Goal: Task Accomplishment & Management: Manage account settings

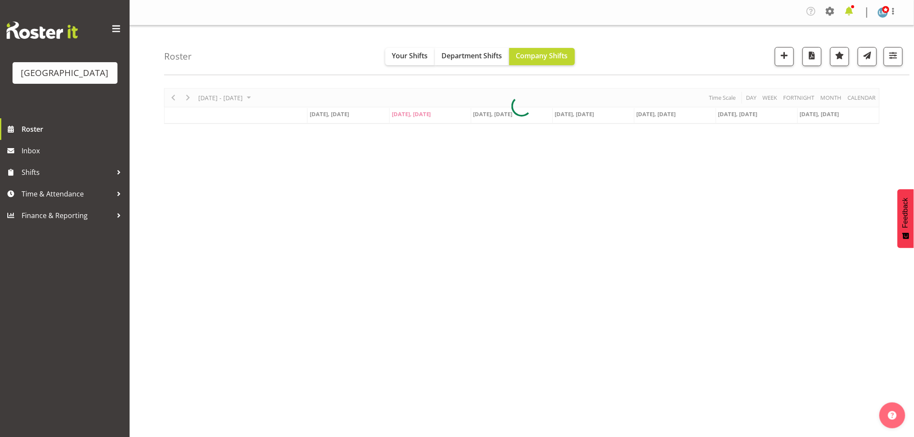
click at [851, 10] on span at bounding box center [849, 11] width 14 height 14
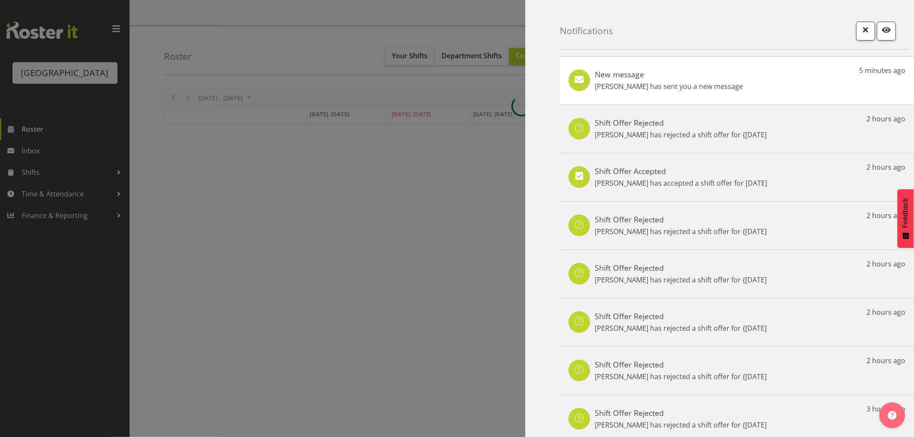
click at [724, 79] on h5 "New message" at bounding box center [669, 74] width 148 height 9
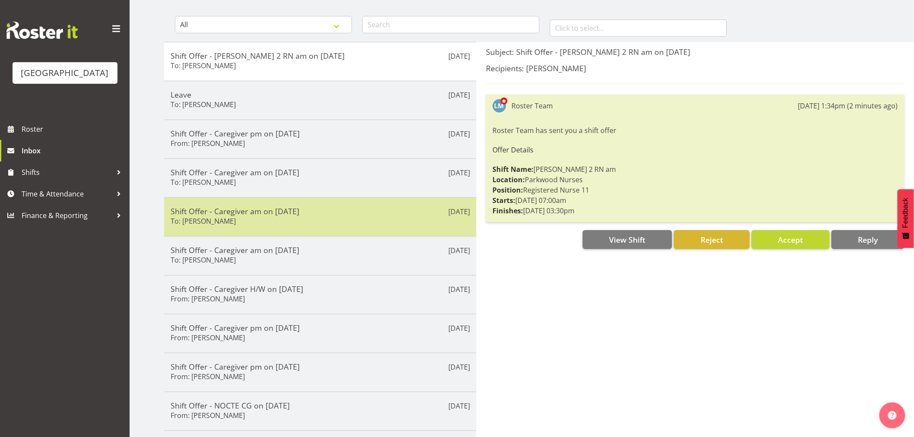
scroll to position [108, 0]
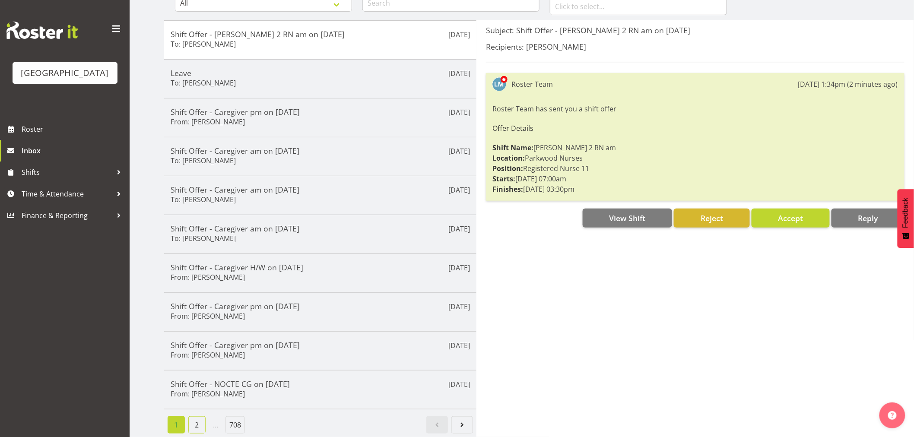
click at [193, 421] on link "2" at bounding box center [196, 424] width 17 height 17
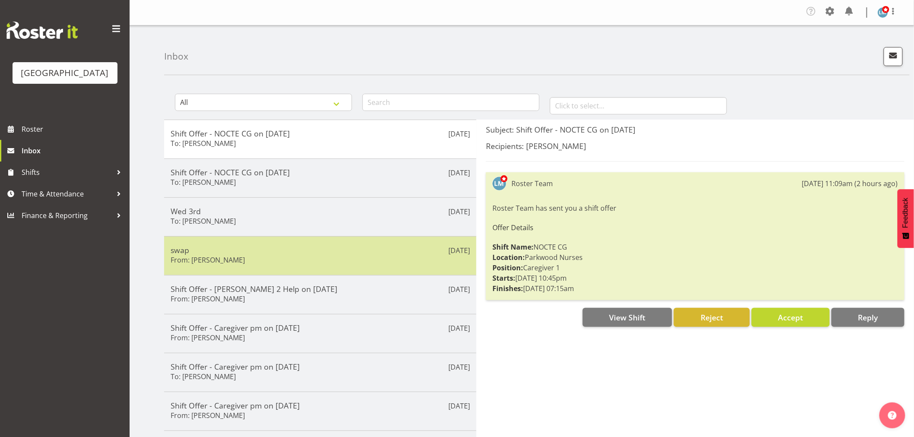
click at [231, 259] on h6 "From: Linda Shearman" at bounding box center [208, 260] width 74 height 9
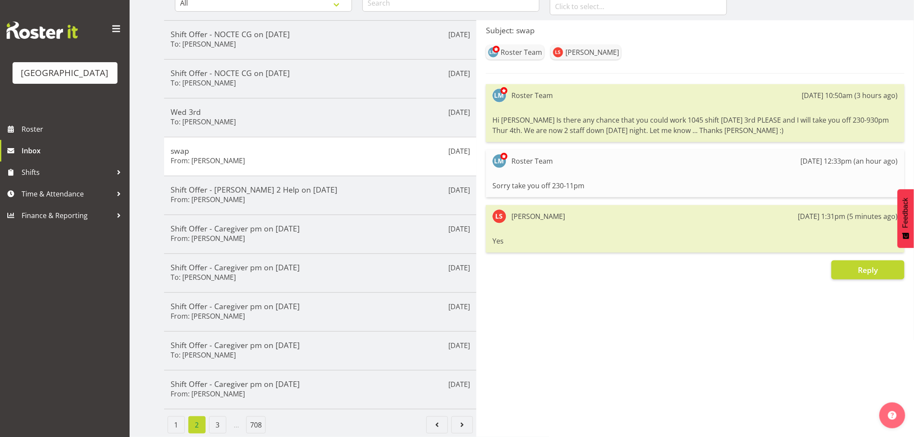
scroll to position [108, 0]
click at [860, 265] on span "Reply" at bounding box center [867, 270] width 20 height 10
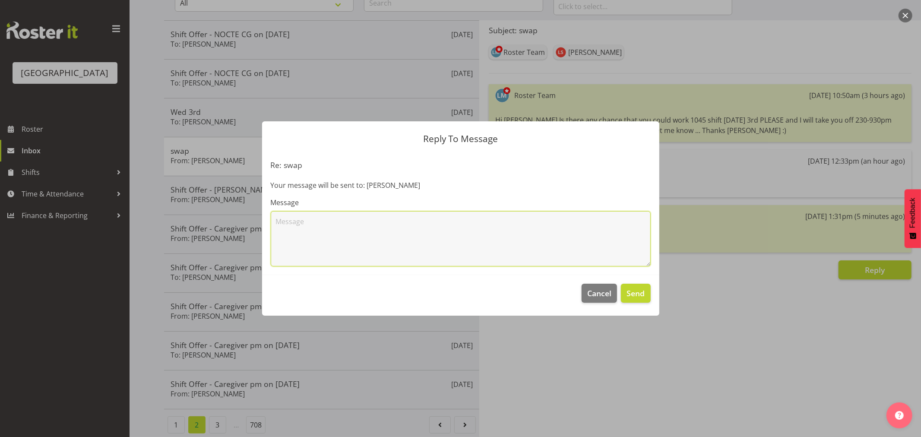
click at [429, 238] on textarea at bounding box center [461, 238] width 380 height 55
type textarea "OMG...AMAZING Thank you Heaps. Wendy :)"
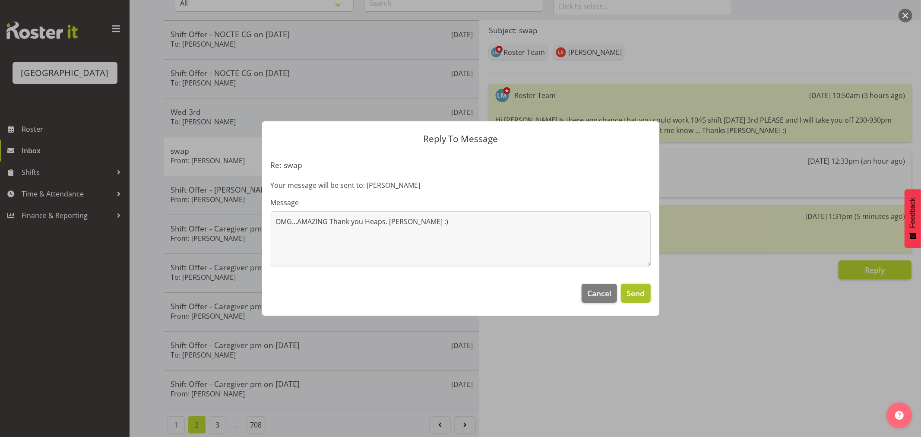
click at [642, 293] on span "Send" at bounding box center [635, 293] width 18 height 11
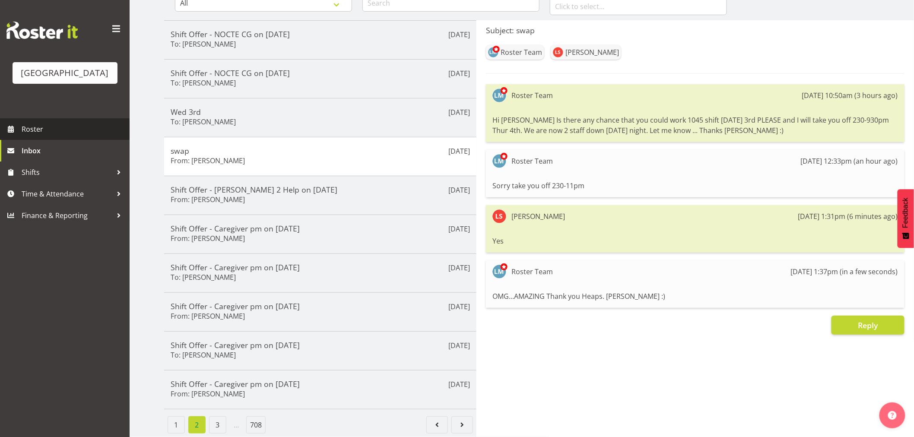
click at [48, 136] on span "Roster" at bounding box center [74, 129] width 104 height 13
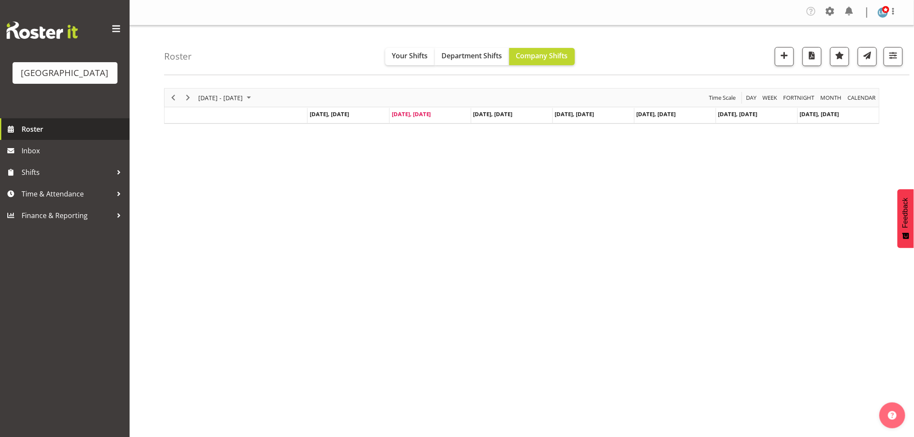
click at [32, 136] on span "Roster" at bounding box center [74, 129] width 104 height 13
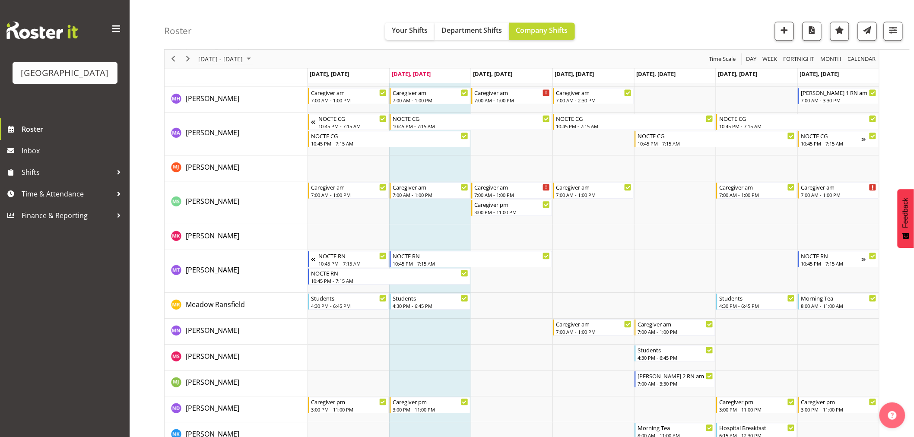
scroll to position [2159, 0]
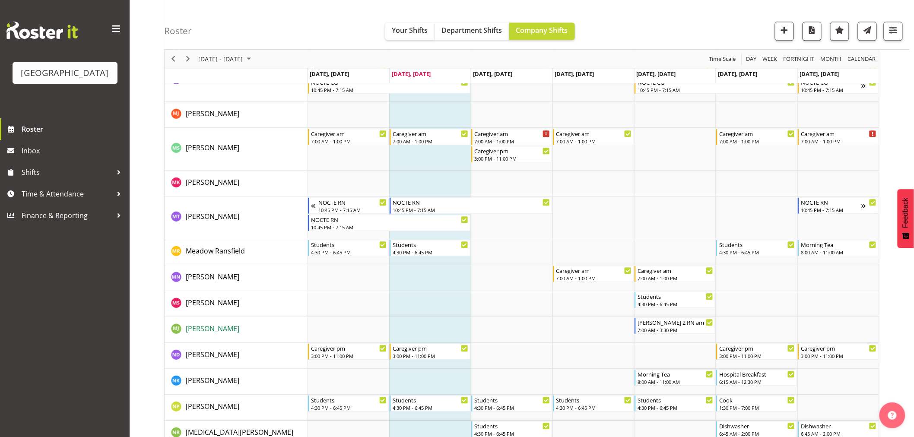
click at [198, 326] on span "[PERSON_NAME]" at bounding box center [213, 328] width 54 height 9
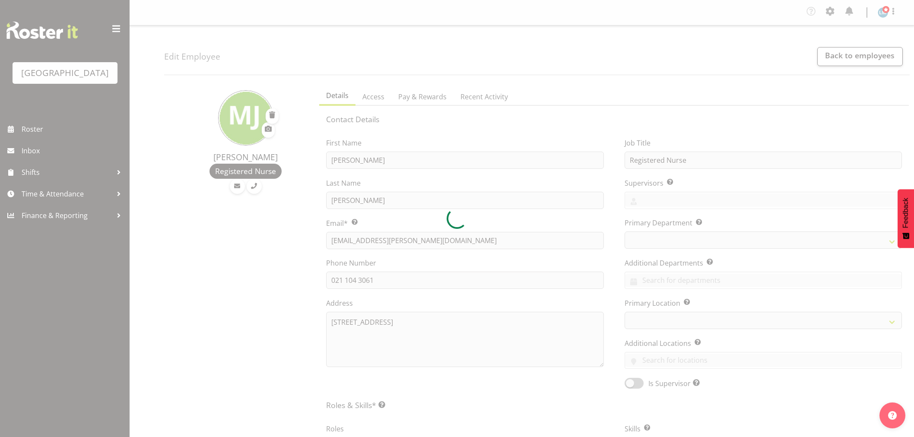
select select "TimelineWeek"
select select
select select "102"
select select "104"
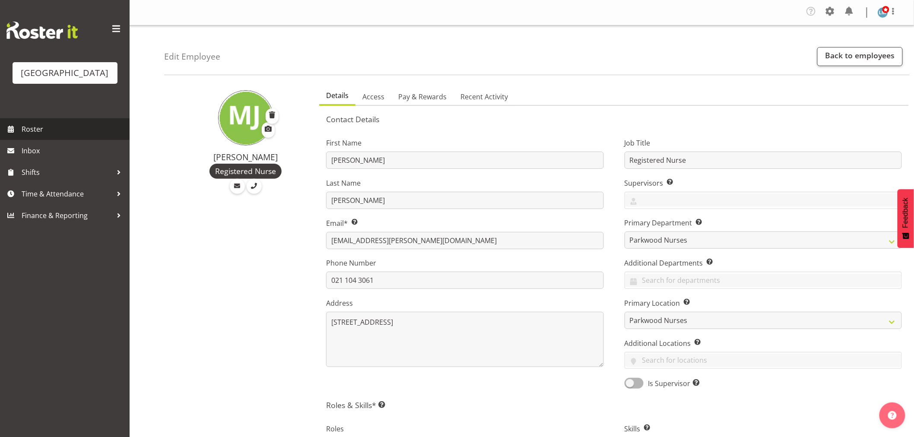
click at [35, 136] on span "Roster" at bounding box center [74, 129] width 104 height 13
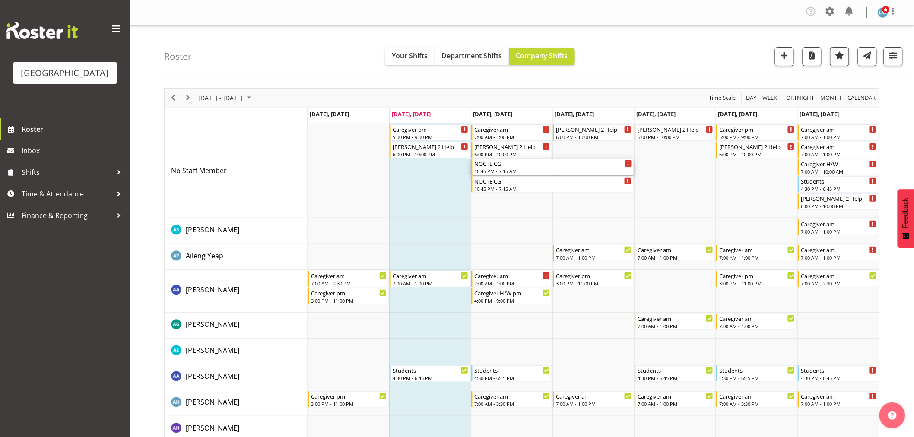
click at [515, 165] on div "NOCTE CG" at bounding box center [553, 163] width 158 height 9
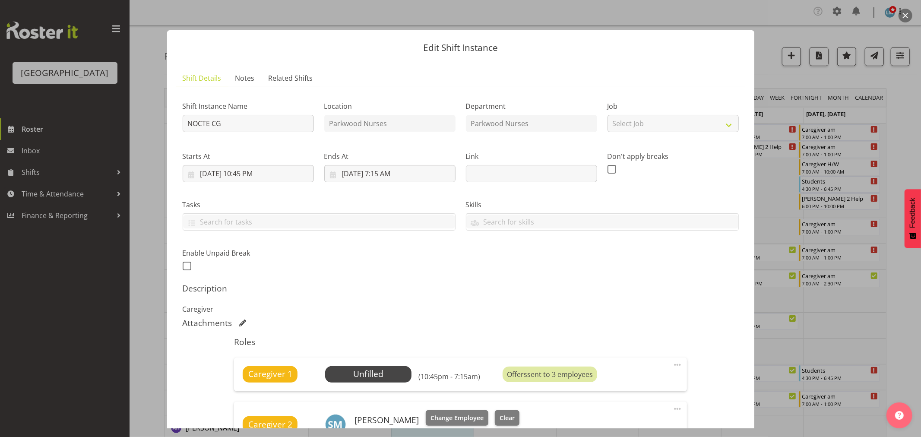
click at [54, 364] on div at bounding box center [460, 218] width 921 height 437
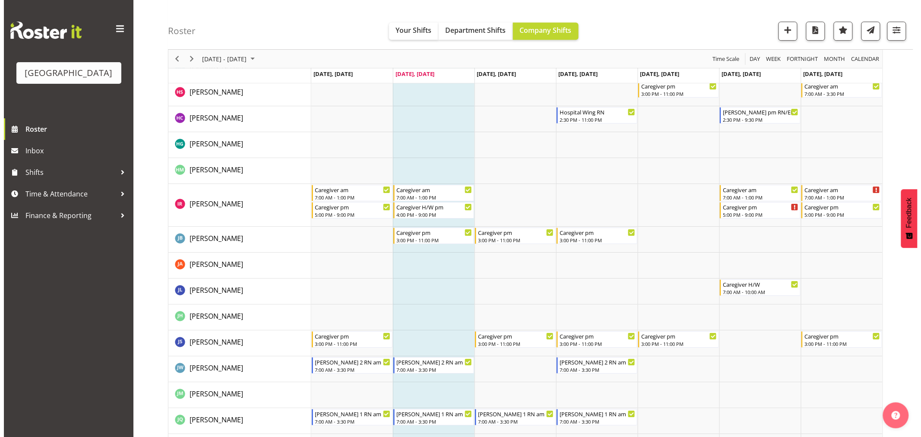
scroll to position [911, 0]
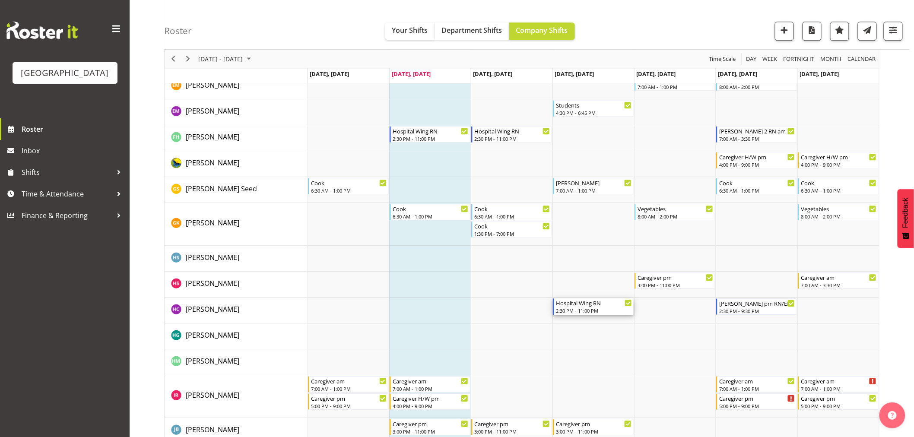
click at [601, 309] on div "2:30 PM - 11:00 PM" at bounding box center [594, 310] width 76 height 7
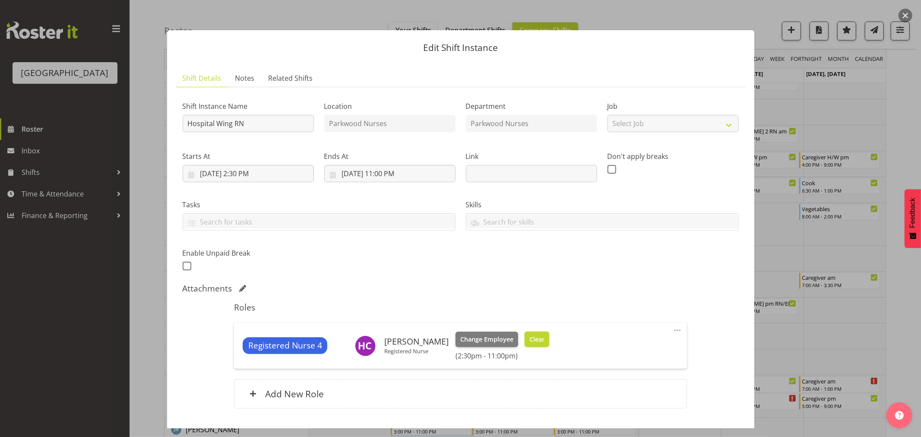
click at [535, 338] on span "Clear" at bounding box center [536, 339] width 15 height 9
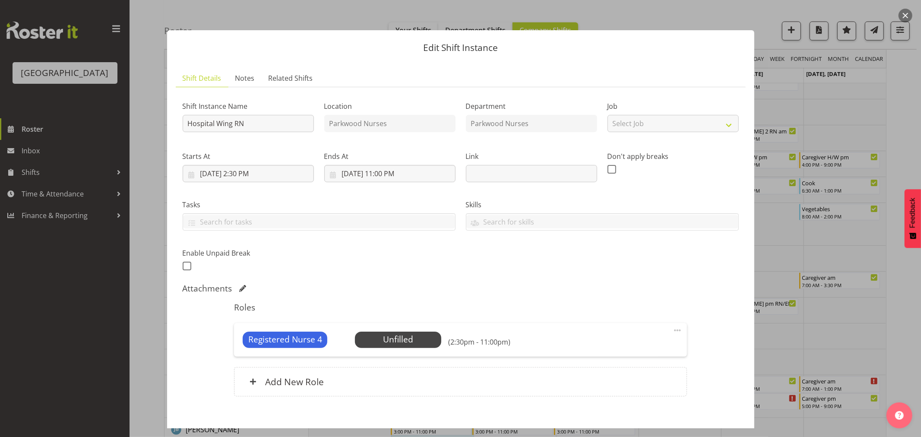
scroll to position [45, 0]
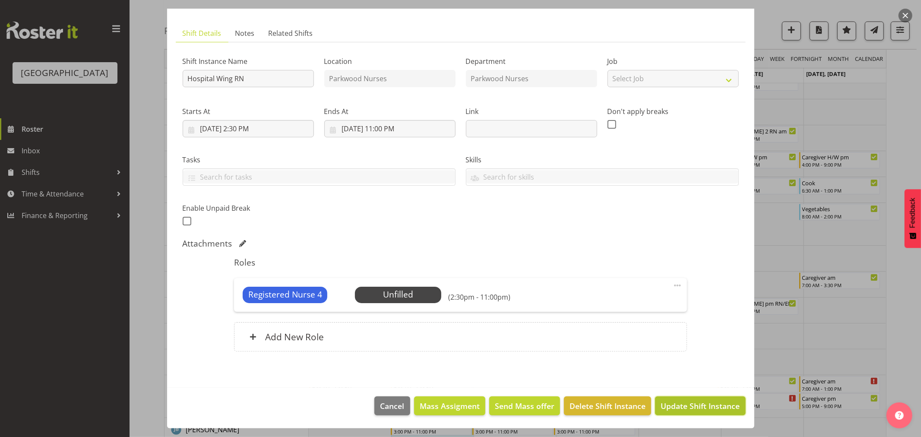
click at [715, 406] on span "Update Shift Instance" at bounding box center [700, 405] width 79 height 11
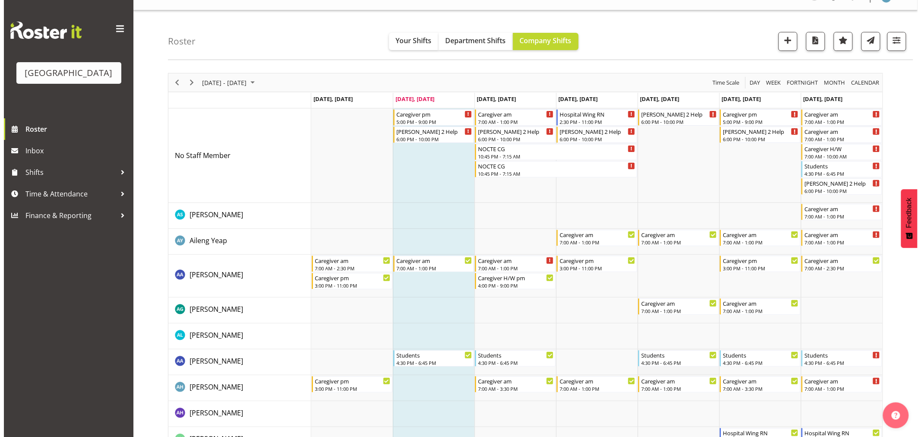
scroll to position [0, 0]
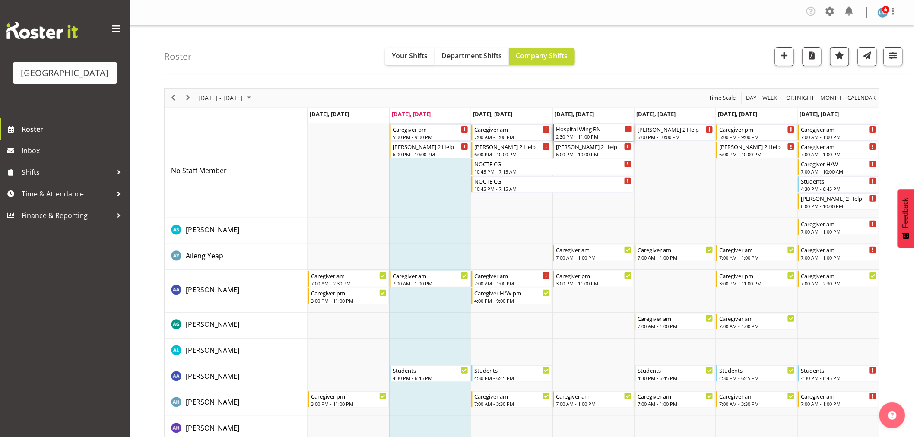
click at [588, 134] on div "2:30 PM - 11:00 PM" at bounding box center [594, 136] width 76 height 7
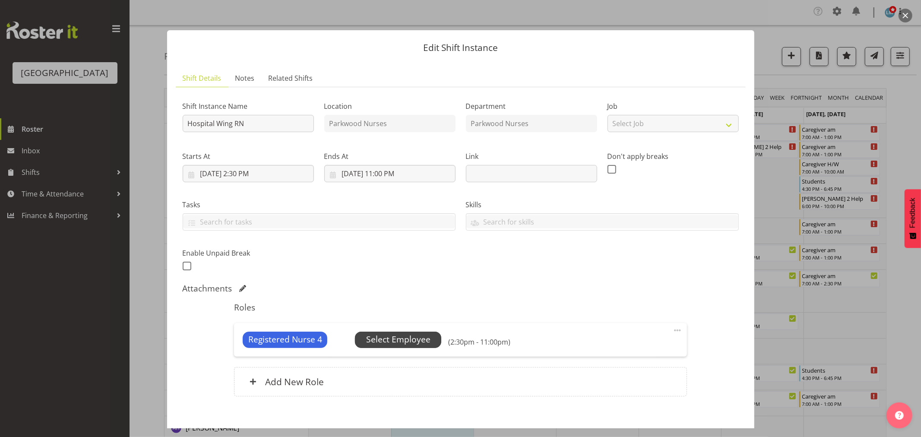
click at [426, 337] on span "Select Employee" at bounding box center [398, 339] width 64 height 13
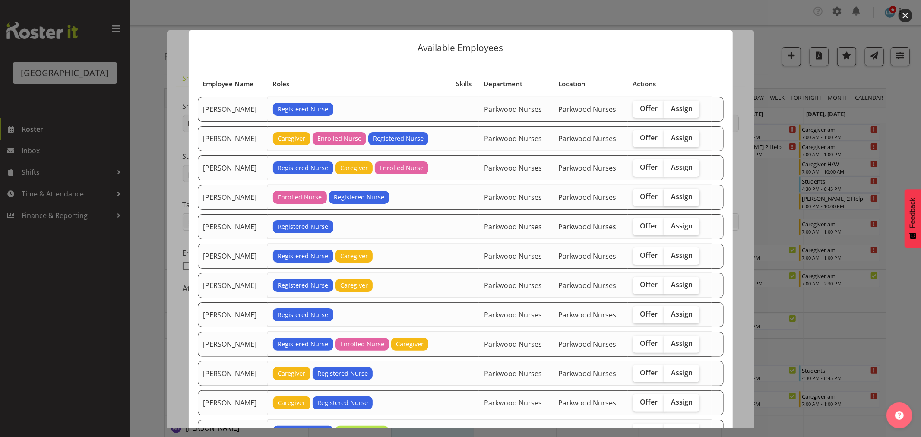
click at [685, 196] on span "Assign" at bounding box center [682, 196] width 22 height 9
click at [670, 196] on input "Assign" at bounding box center [667, 197] width 6 height 6
checkbox input "true"
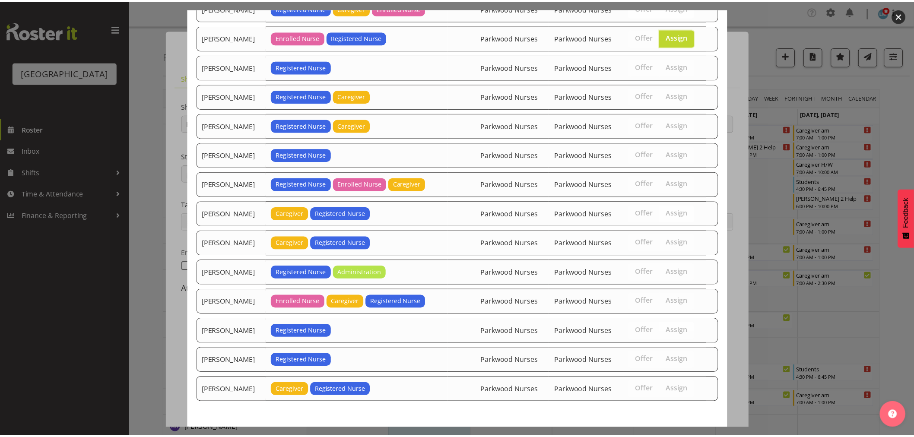
scroll to position [199, 0]
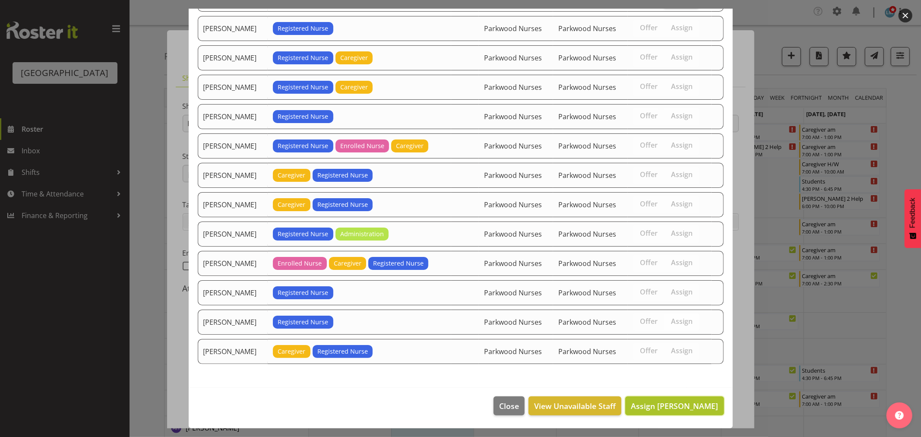
click at [671, 399] on button "Assign Freya Horder" at bounding box center [674, 405] width 98 height 19
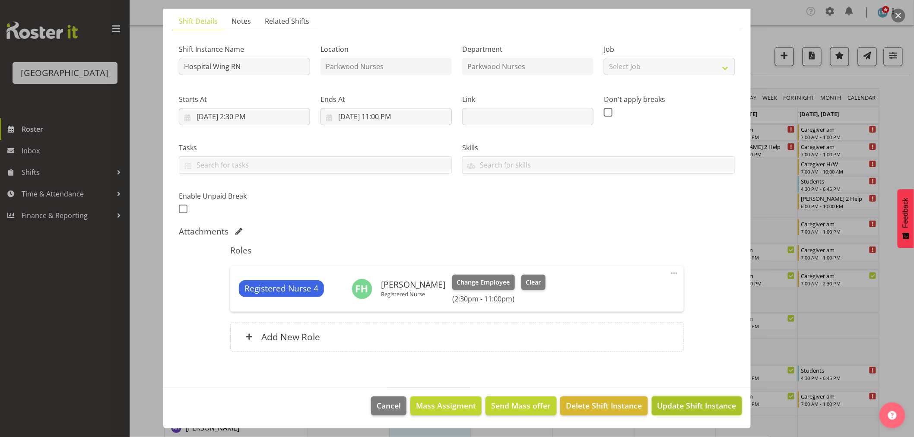
click at [670, 402] on span "Update Shift Instance" at bounding box center [696, 405] width 79 height 11
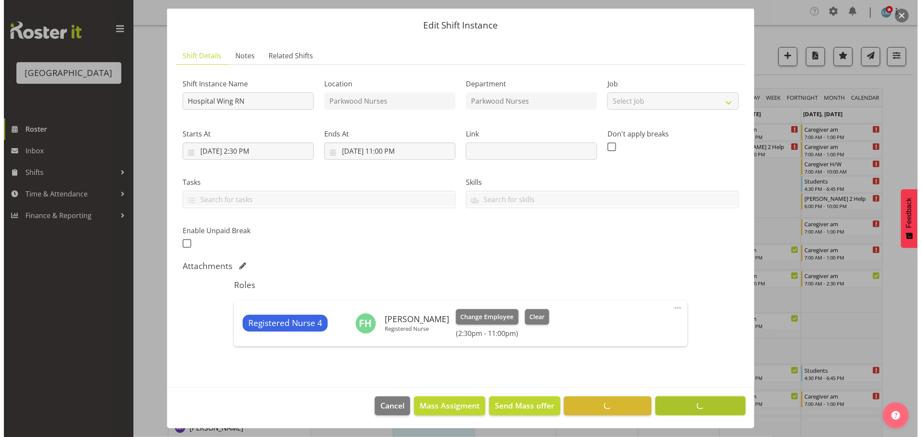
scroll to position [22, 0]
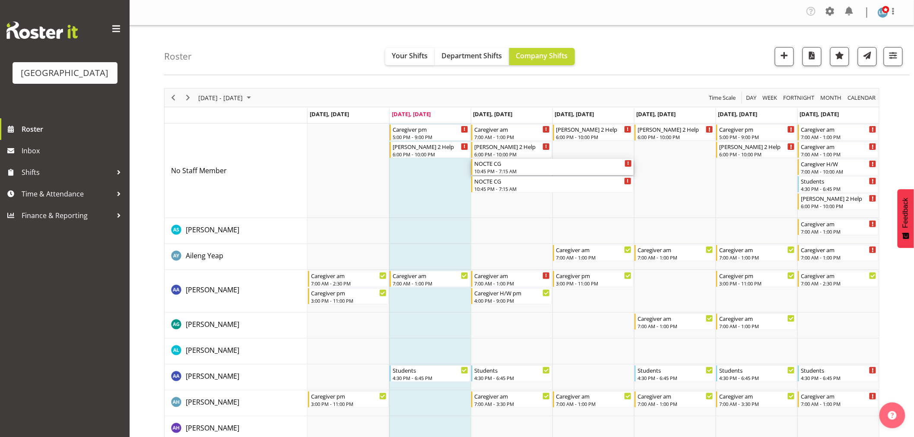
click at [509, 173] on div "10:45 PM - 7:15 AM" at bounding box center [553, 171] width 158 height 7
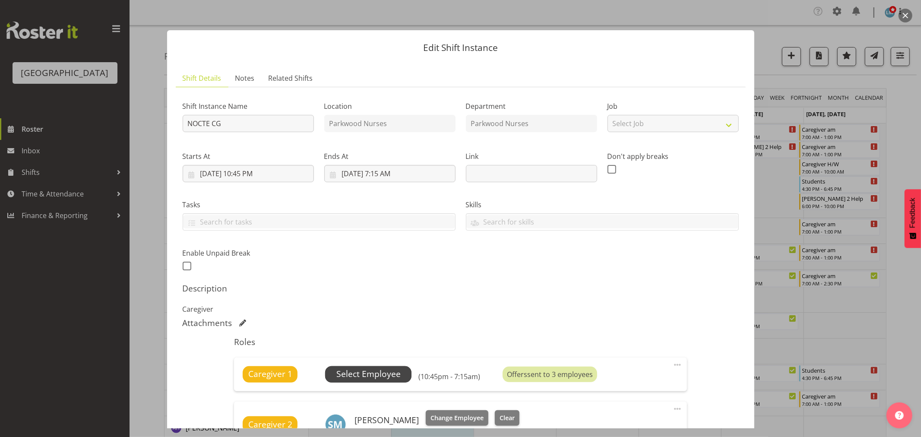
click at [390, 366] on span "Select Employee" at bounding box center [368, 374] width 86 height 16
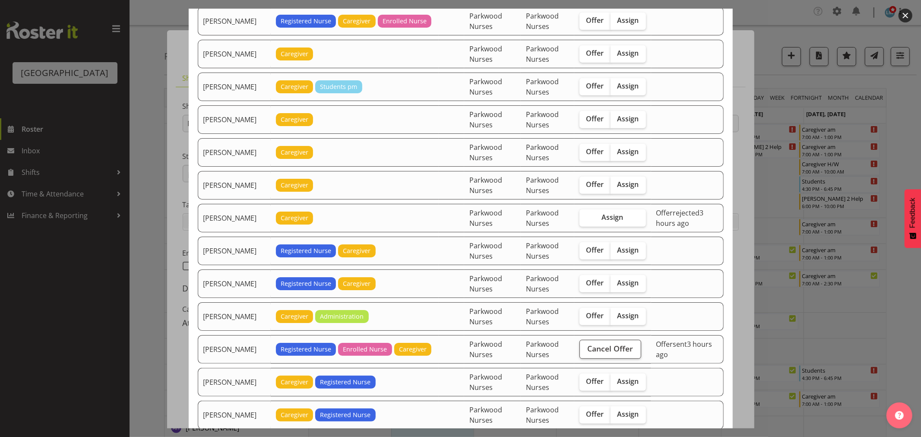
scroll to position [288, 0]
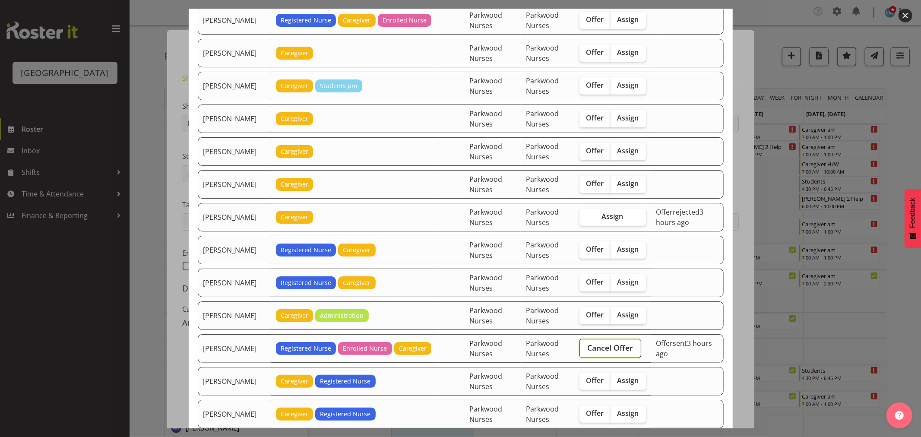
click at [612, 347] on span "Cancel Offer" at bounding box center [610, 347] width 46 height 11
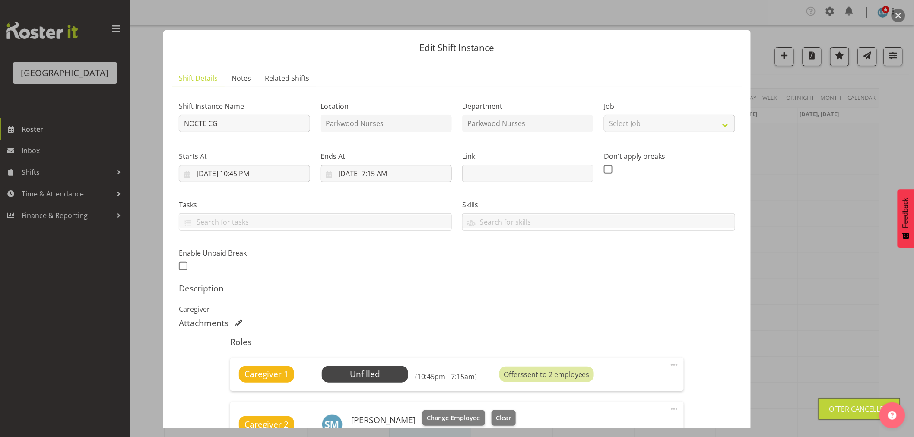
click at [376, 377] on div at bounding box center [457, 219] width 604 height 420
click at [0, 0] on span "Select Employee" at bounding box center [0, 0] width 0 height 0
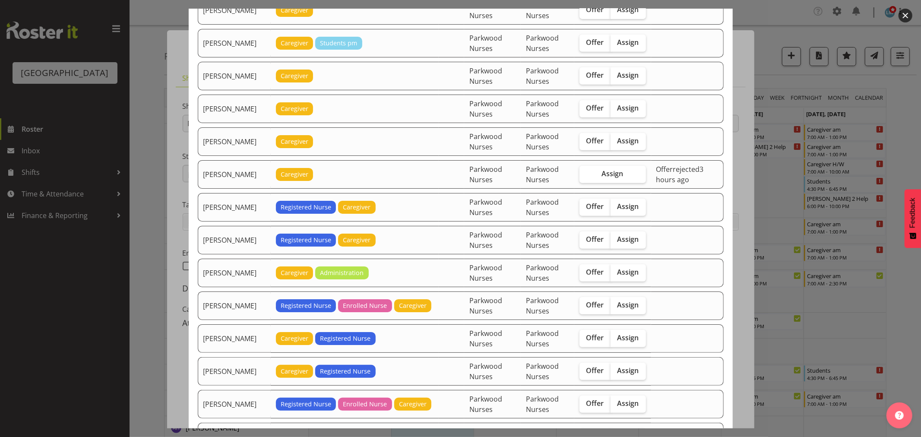
scroll to position [335, 0]
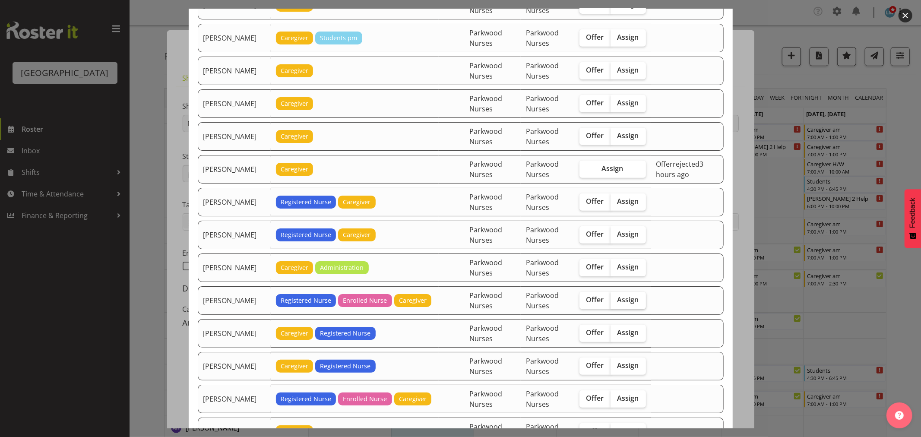
click at [625, 300] on span "Assign" at bounding box center [628, 299] width 22 height 9
click at [616, 300] on input "Assign" at bounding box center [613, 300] width 6 height 6
checkbox input "true"
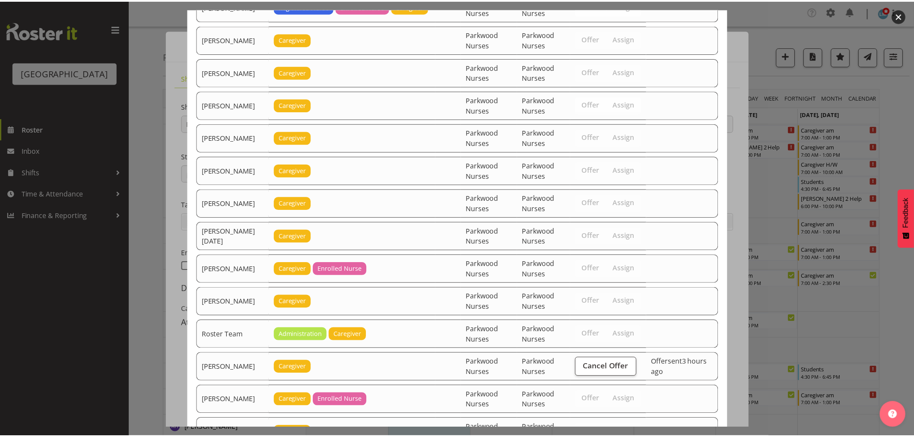
scroll to position [814, 0]
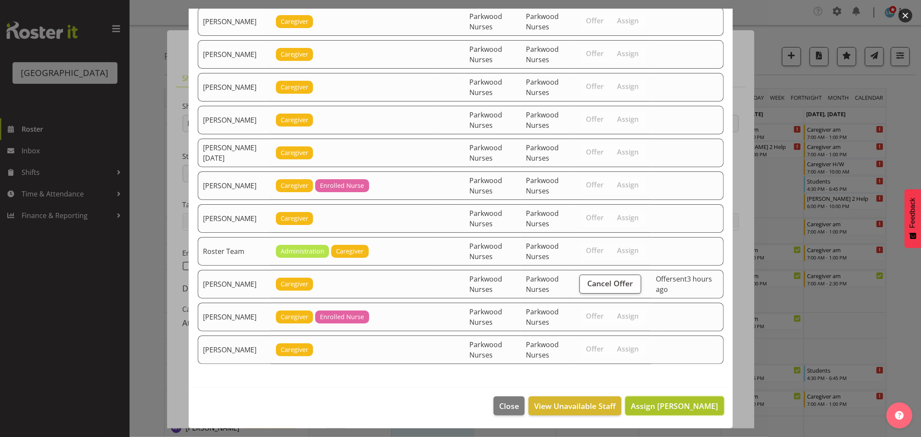
click at [650, 401] on span "Assign Linda Shearman" at bounding box center [674, 406] width 87 height 10
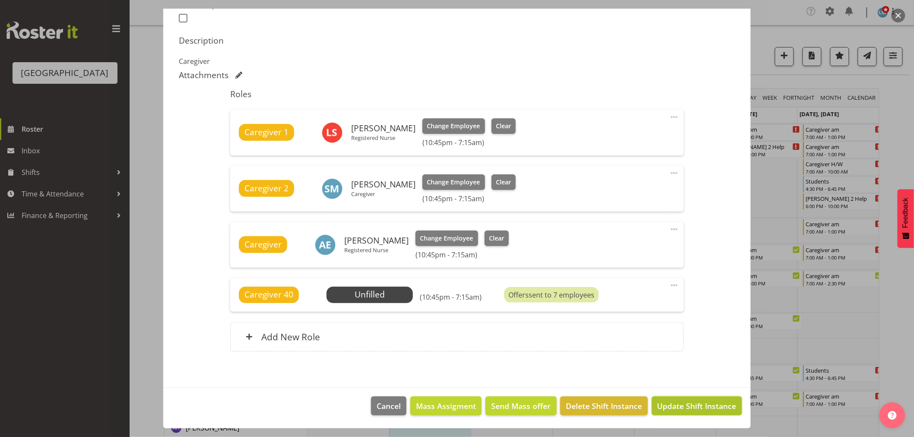
click at [657, 405] on span "Update Shift Instance" at bounding box center [696, 405] width 79 height 11
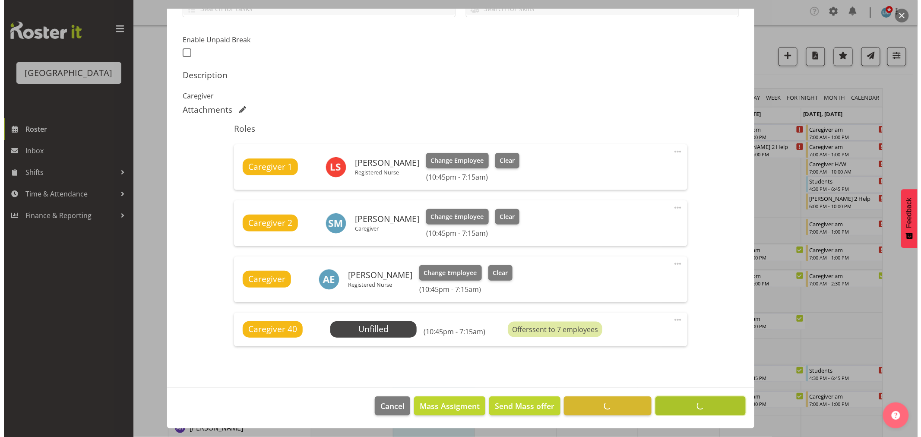
scroll to position [213, 0]
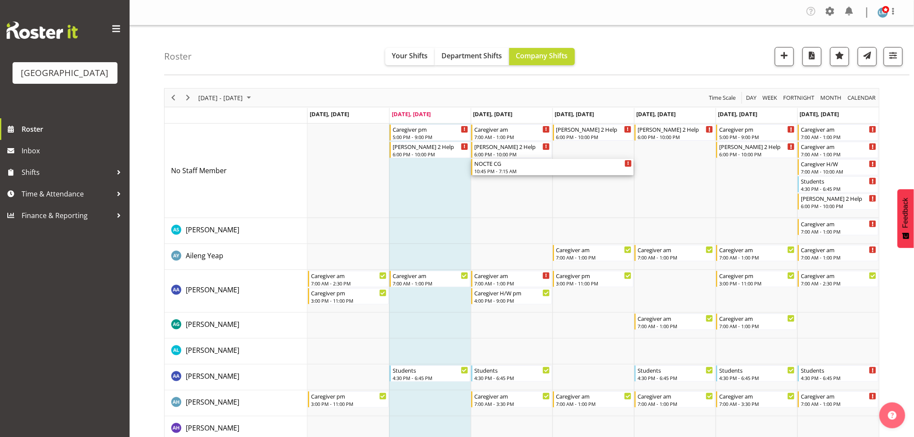
click at [512, 166] on div "NOCTE CG" at bounding box center [553, 163] width 158 height 9
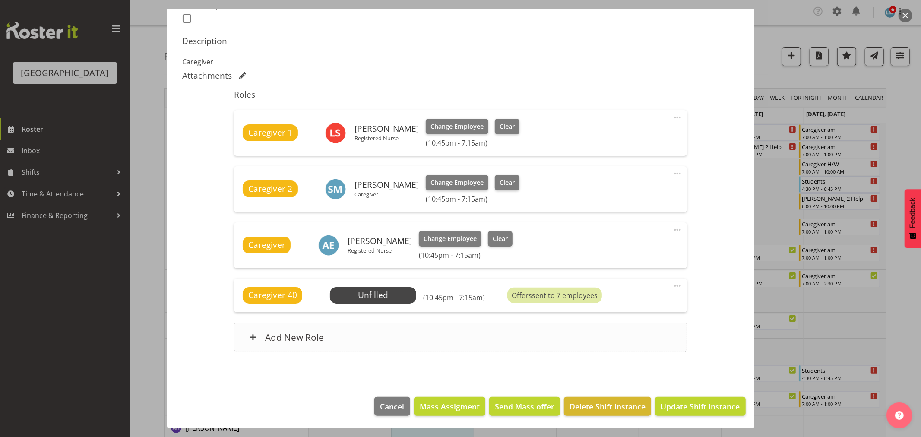
scroll to position [248, 0]
click at [672, 284] on span at bounding box center [677, 285] width 10 height 10
click at [639, 338] on link "Delete" at bounding box center [641, 337] width 83 height 16
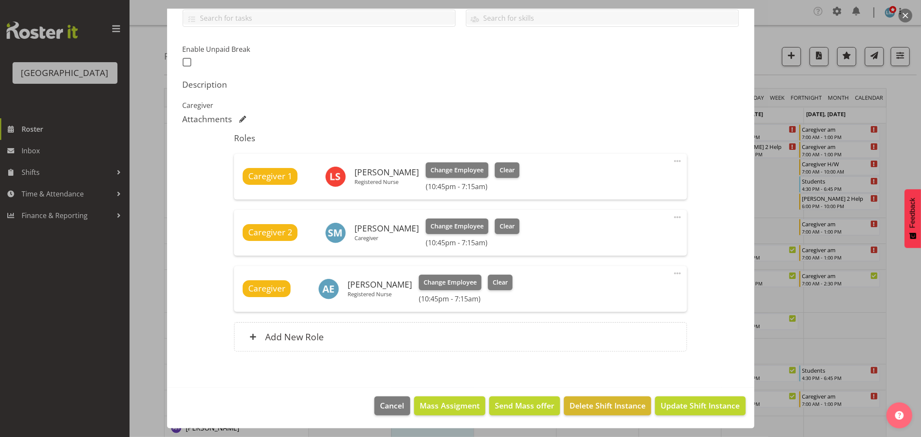
scroll to position [204, 0]
click at [85, 363] on div at bounding box center [460, 218] width 921 height 437
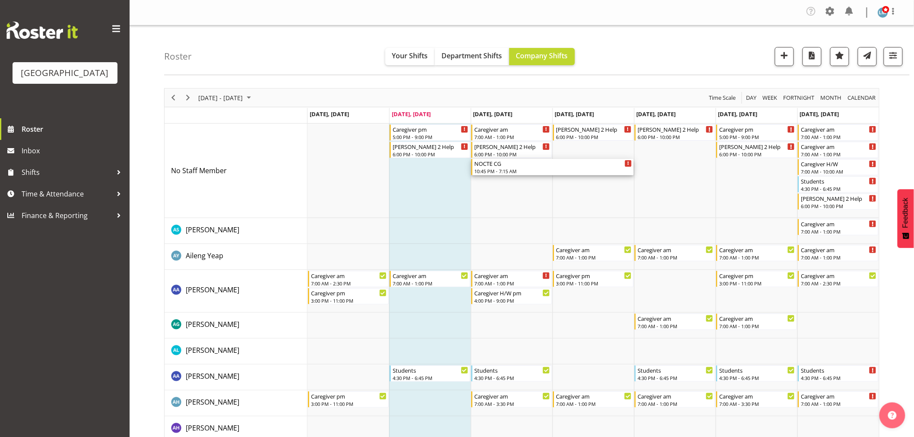
click at [522, 166] on div "NOCTE CG" at bounding box center [553, 163] width 158 height 9
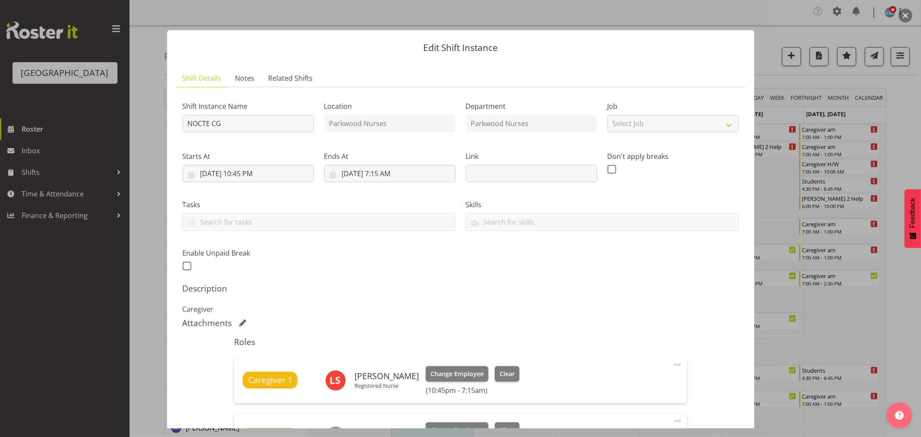
scroll to position [240, 0]
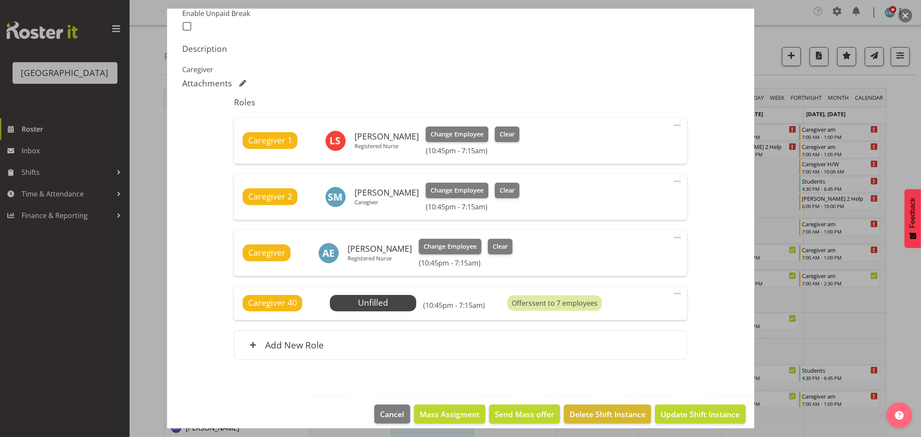
click at [672, 294] on span at bounding box center [677, 293] width 10 height 10
click at [655, 344] on link "Delete" at bounding box center [641, 346] width 83 height 16
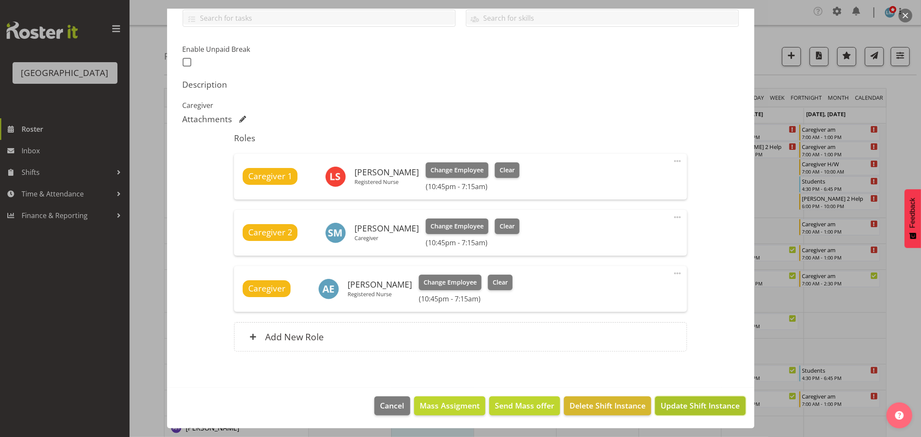
click at [718, 407] on span "Update Shift Instance" at bounding box center [700, 405] width 79 height 11
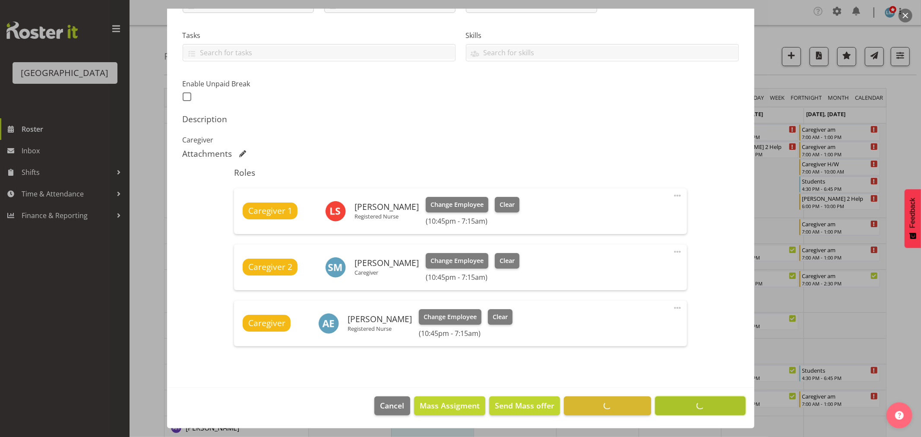
scroll to position [169, 0]
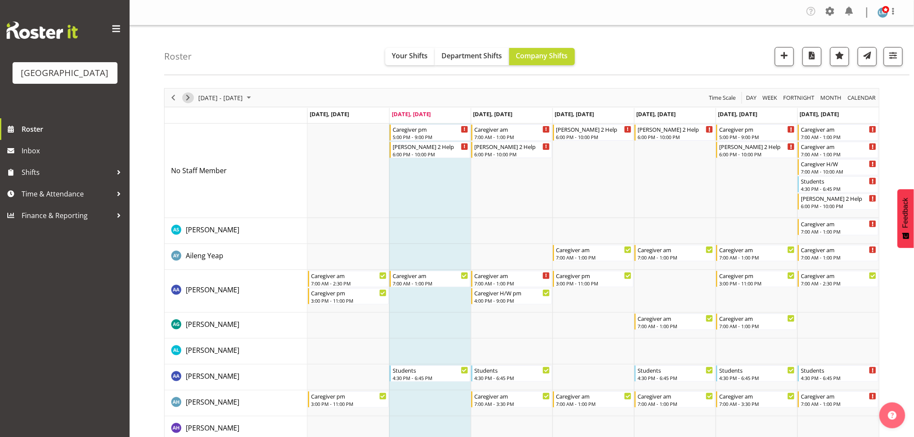
click at [192, 96] on span "Next" at bounding box center [188, 97] width 10 height 11
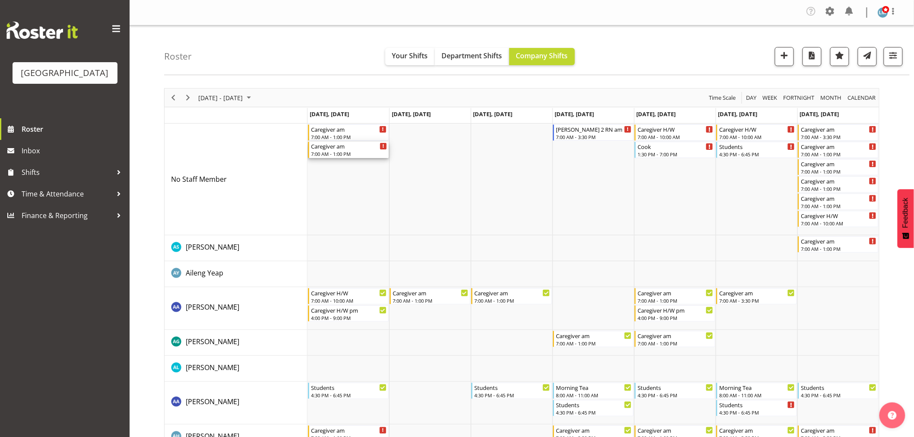
click at [351, 147] on div "Caregiver am" at bounding box center [349, 146] width 76 height 9
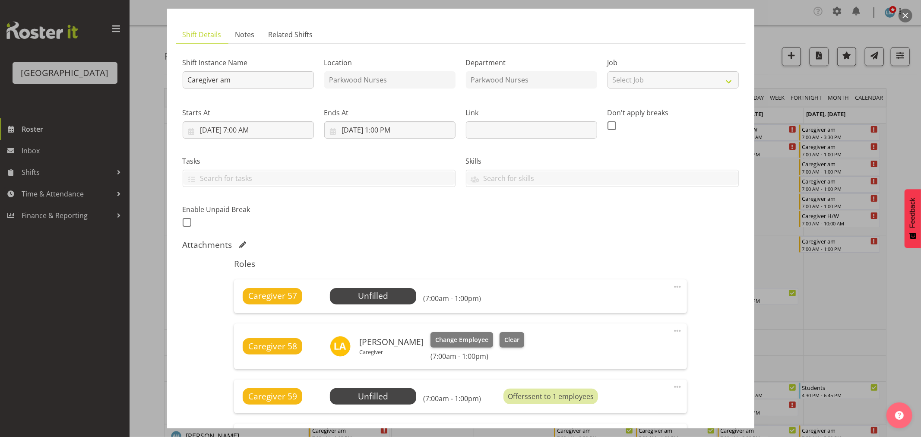
scroll to position [96, 0]
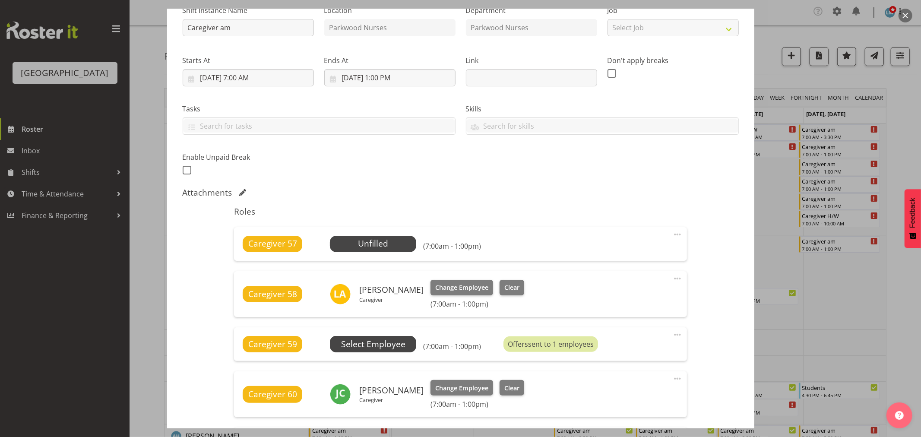
click at [0, 0] on span "Select Employee" at bounding box center [0, 0] width 0 height 0
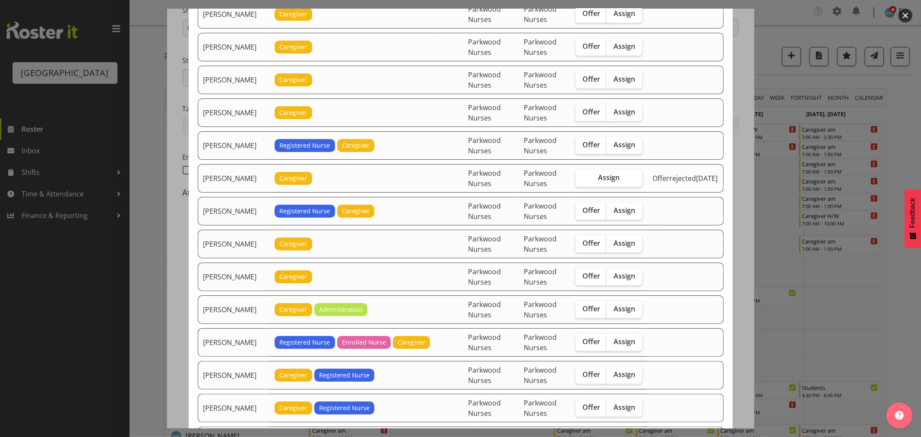
scroll to position [623, 0]
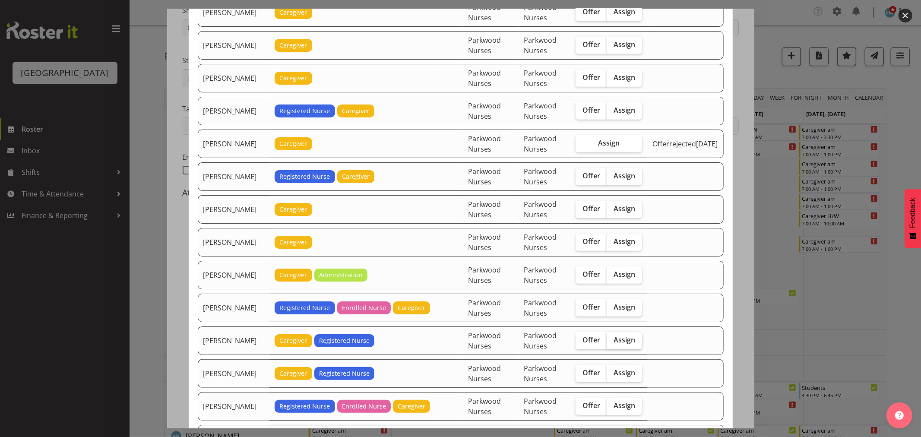
click at [634, 342] on span "Assign" at bounding box center [625, 339] width 22 height 9
click at [612, 342] on input "Assign" at bounding box center [610, 340] width 6 height 6
checkbox input "true"
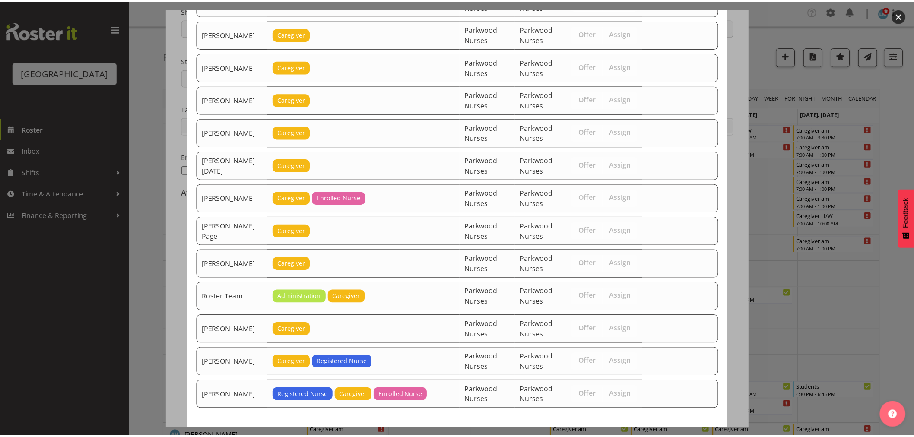
scroll to position [1176, 0]
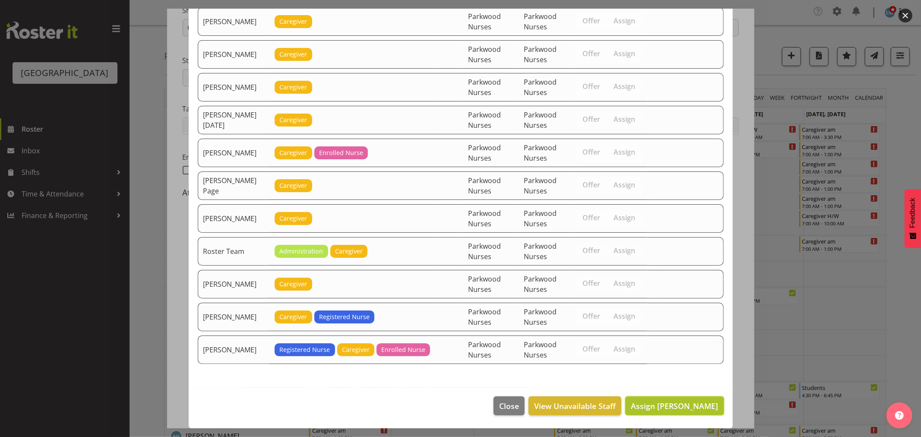
click at [683, 405] on span "Assign Liz Brewer" at bounding box center [674, 406] width 87 height 10
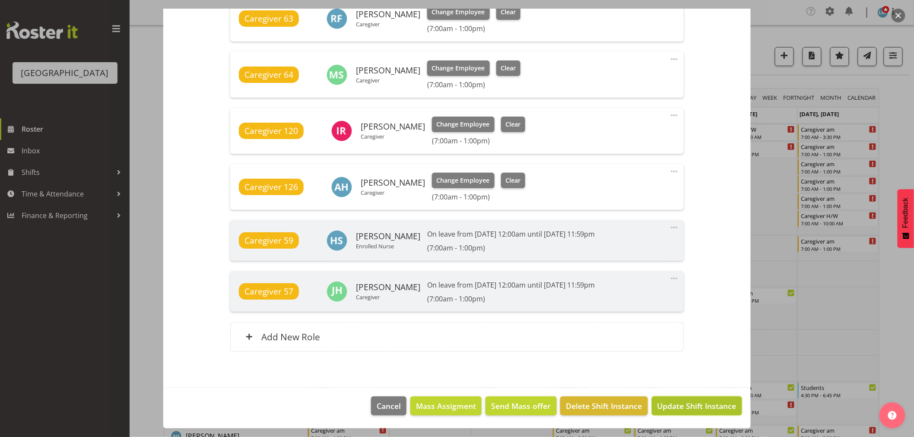
click at [700, 409] on span "Update Shift Instance" at bounding box center [696, 405] width 79 height 11
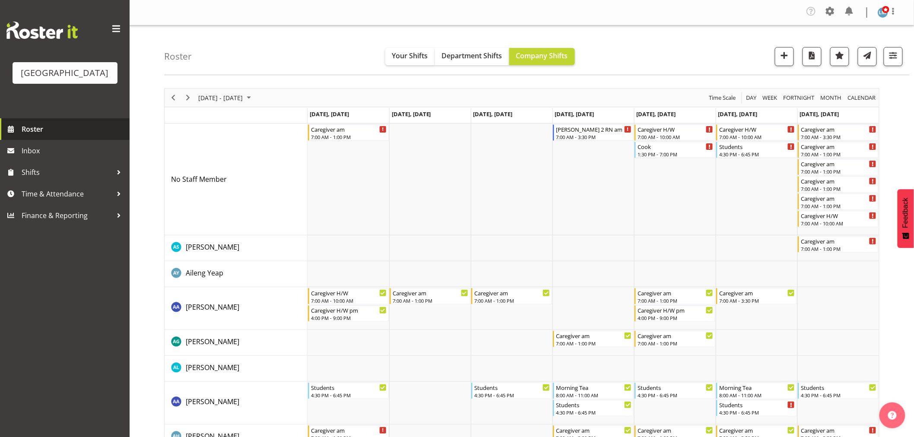
click at [33, 136] on span "Roster" at bounding box center [74, 129] width 104 height 13
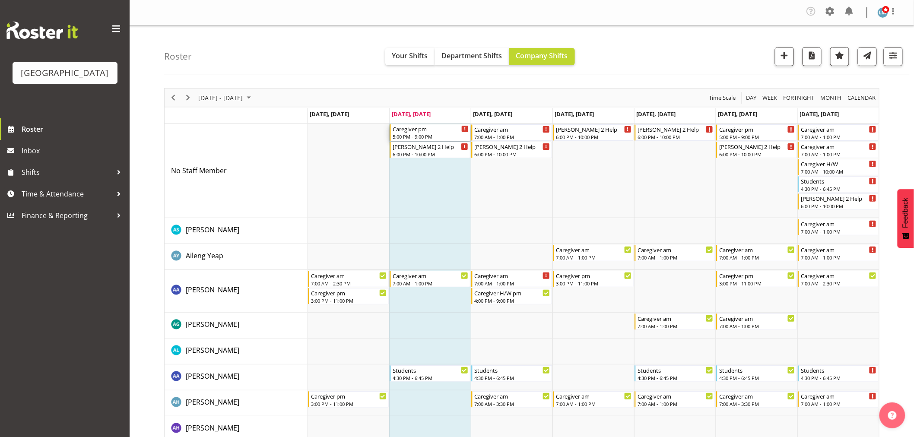
click at [428, 136] on div "5:00 PM - 9:00 PM" at bounding box center [430, 136] width 76 height 7
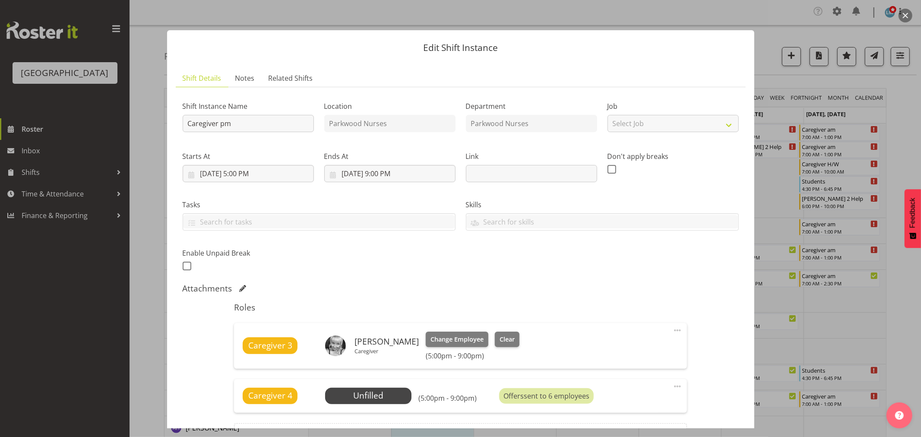
scroll to position [101, 0]
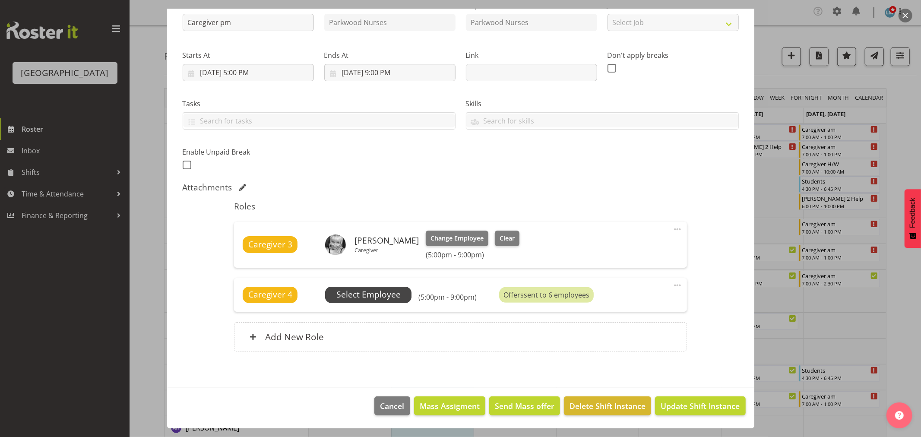
click at [400, 295] on span "Select Employee" at bounding box center [368, 295] width 86 height 16
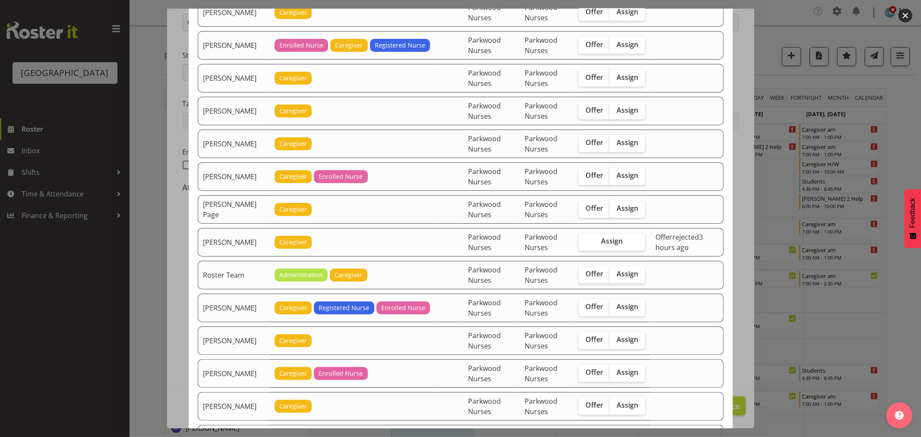
scroll to position [1391, 0]
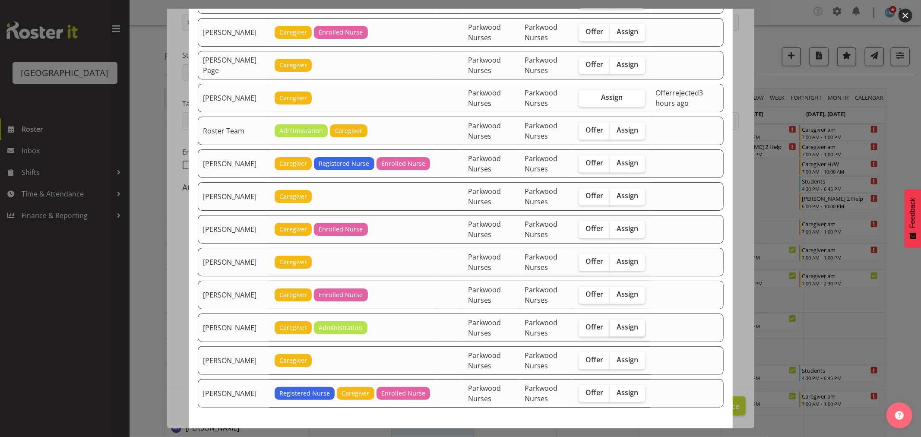
click at [624, 331] on span "Assign" at bounding box center [628, 327] width 22 height 9
click at [615, 330] on input "Assign" at bounding box center [613, 327] width 6 height 6
checkbox input "true"
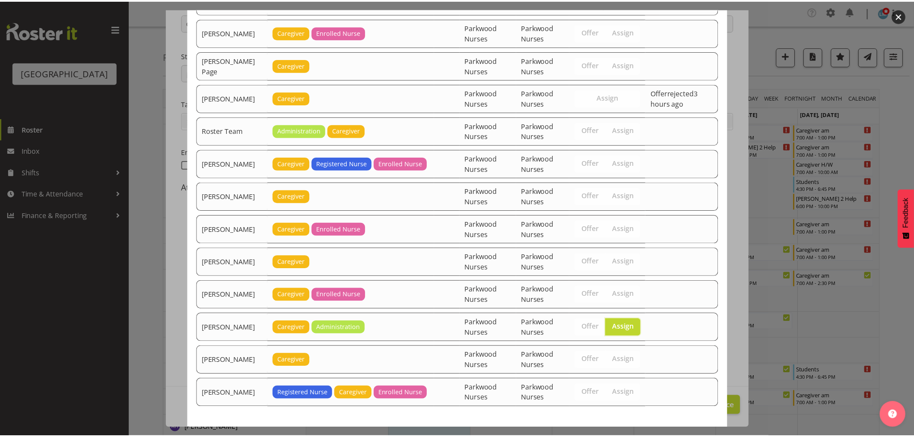
scroll to position [1439, 0]
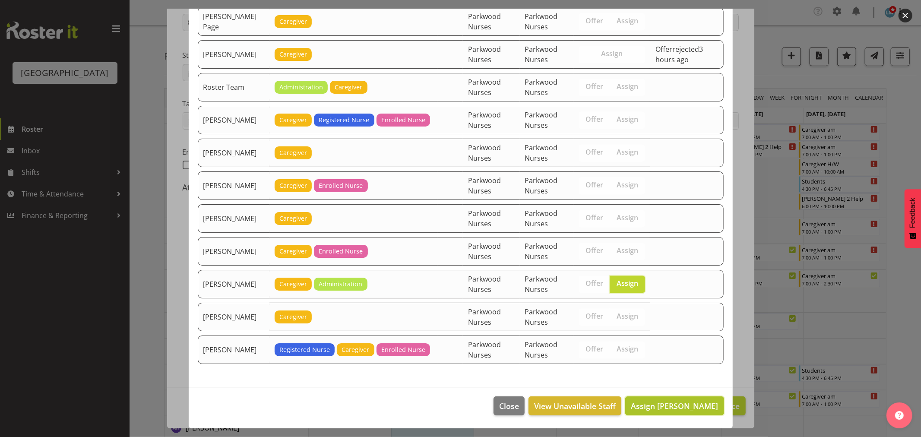
click at [683, 408] on span "Assign Wendy Hayden" at bounding box center [674, 406] width 87 height 10
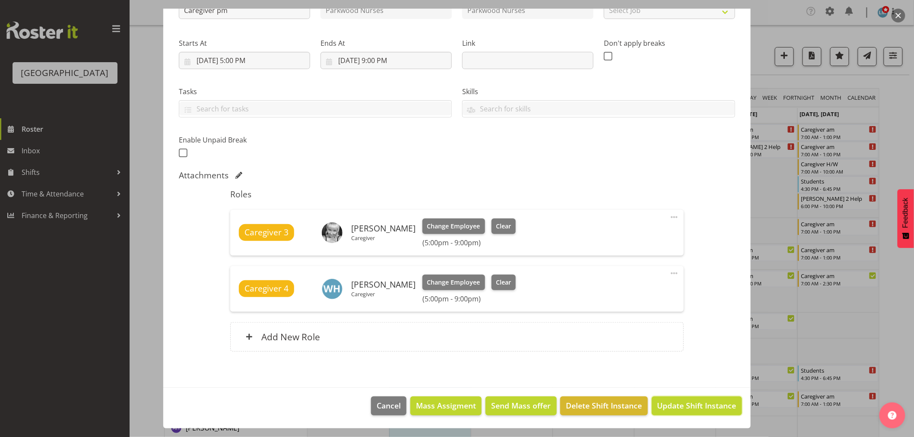
click at [683, 408] on span "Update Shift Instance" at bounding box center [696, 405] width 79 height 11
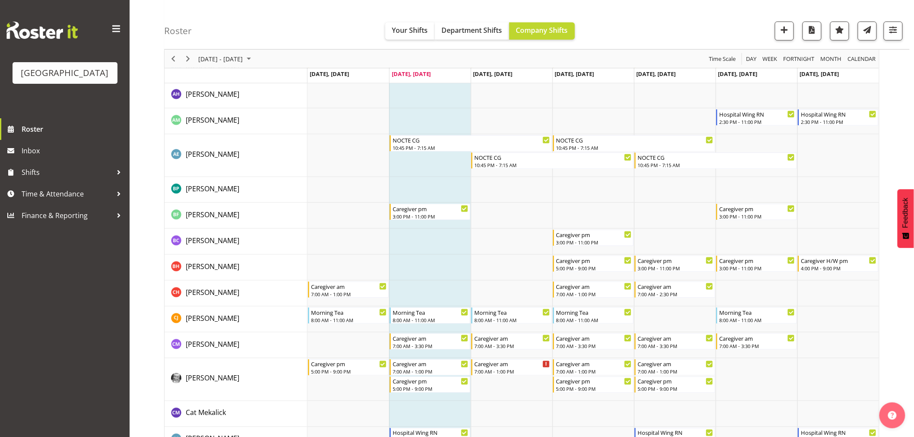
scroll to position [335, 0]
click at [191, 374] on span "[PERSON_NAME]" at bounding box center [213, 376] width 54 height 9
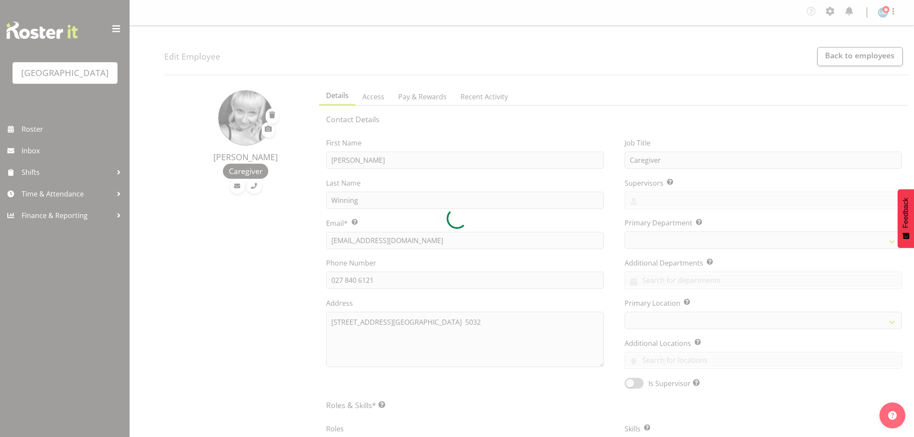
select select "TimelineWeek"
select select
select select "102"
select select "104"
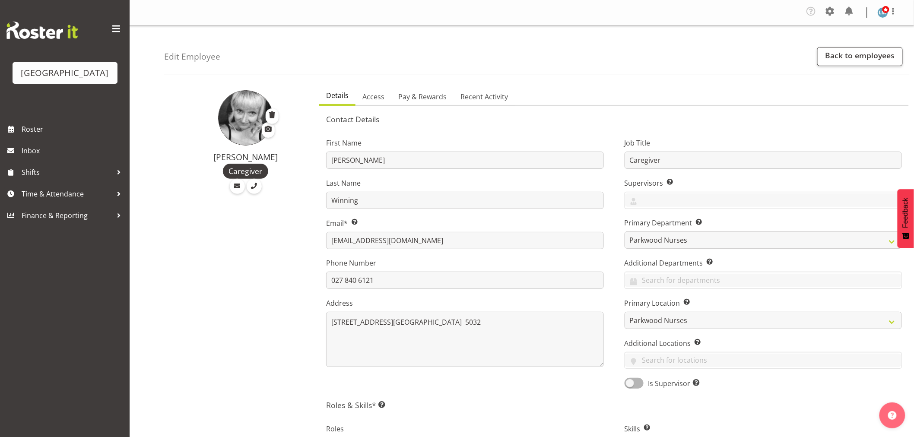
click at [109, 325] on div "Parkwood Retirement Village Roster Inbox Shifts Time & Attendance Finance & Rep…" at bounding box center [65, 218] width 130 height 437
click at [38, 136] on span "Roster" at bounding box center [74, 129] width 104 height 13
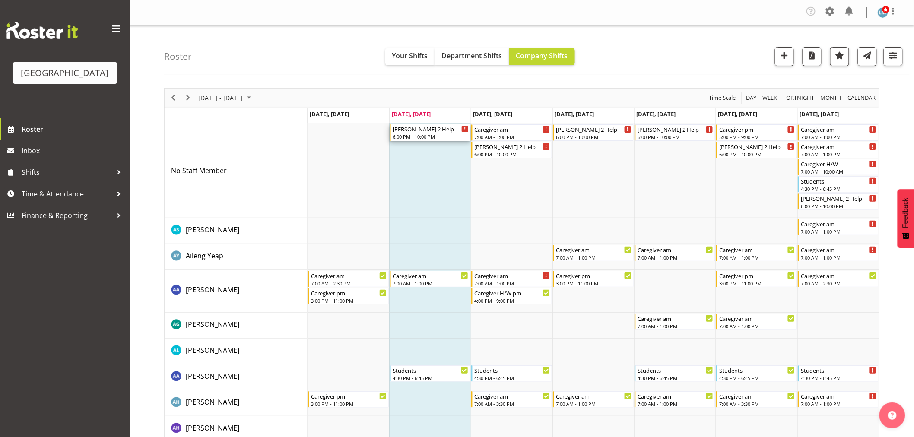
click at [438, 128] on div "[PERSON_NAME] 2 Help" at bounding box center [430, 128] width 76 height 9
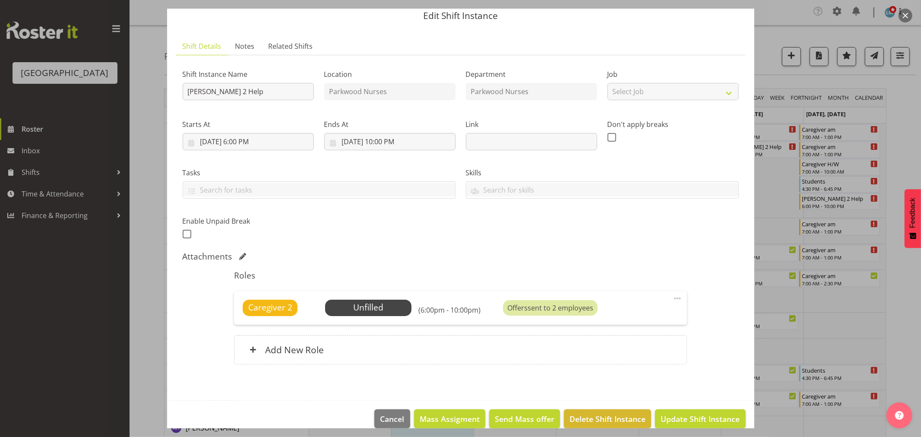
scroll to position [45, 0]
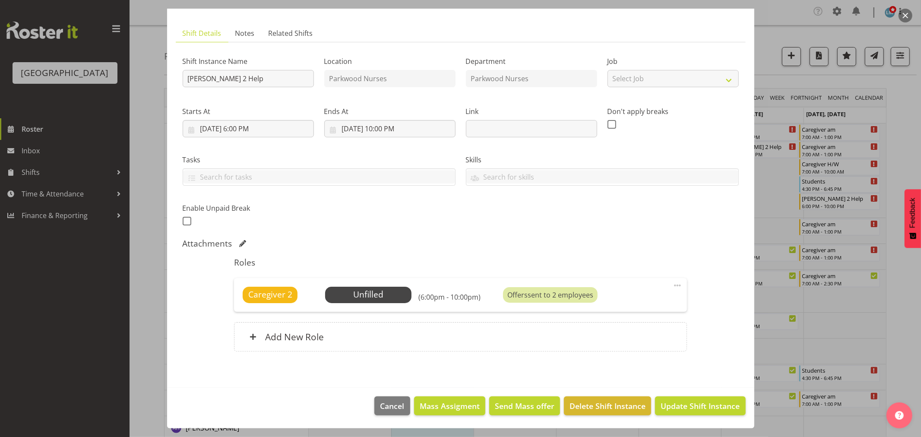
drag, startPoint x: 912, startPoint y: 132, endPoint x: 904, endPoint y: 138, distance: 10.5
click at [909, 133] on div at bounding box center [460, 218] width 921 height 437
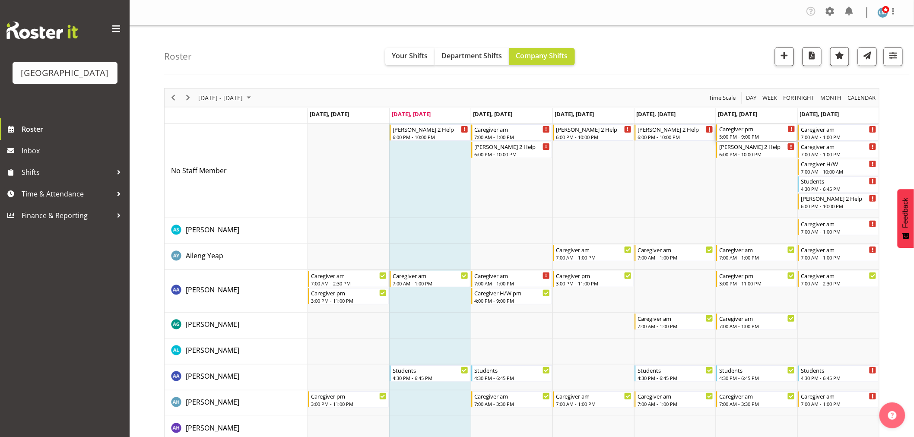
click at [755, 133] on div "Caregiver pm 5:00 PM - 9:00 PM" at bounding box center [757, 132] width 76 height 16
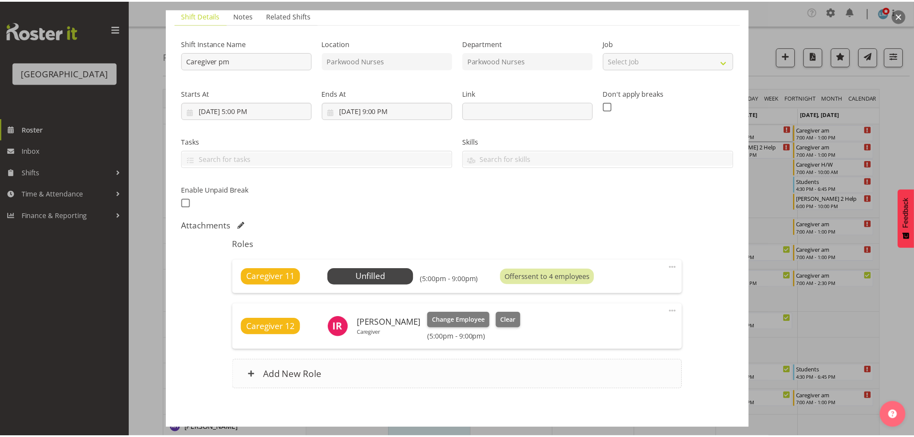
scroll to position [101, 0]
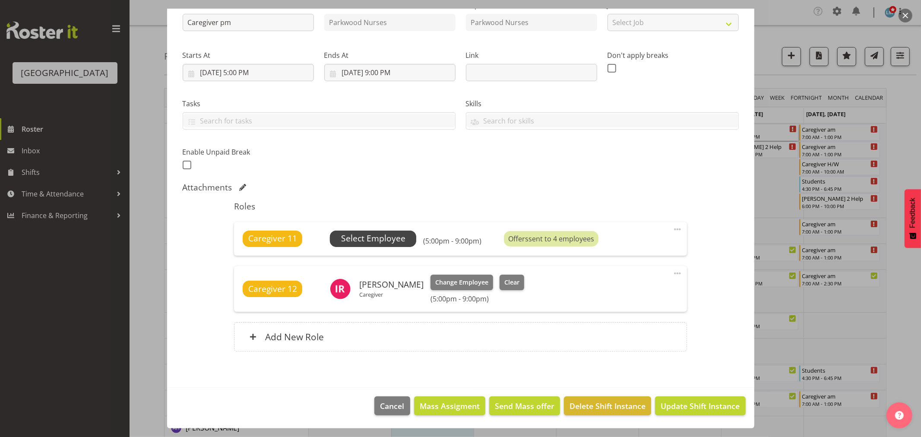
click at [396, 236] on span "Select Employee" at bounding box center [373, 238] width 64 height 13
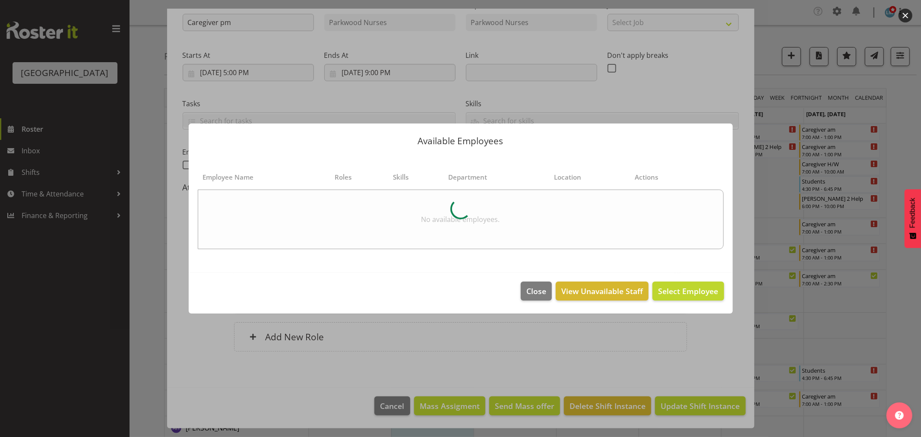
click at [906, 111] on div at bounding box center [460, 218] width 921 height 437
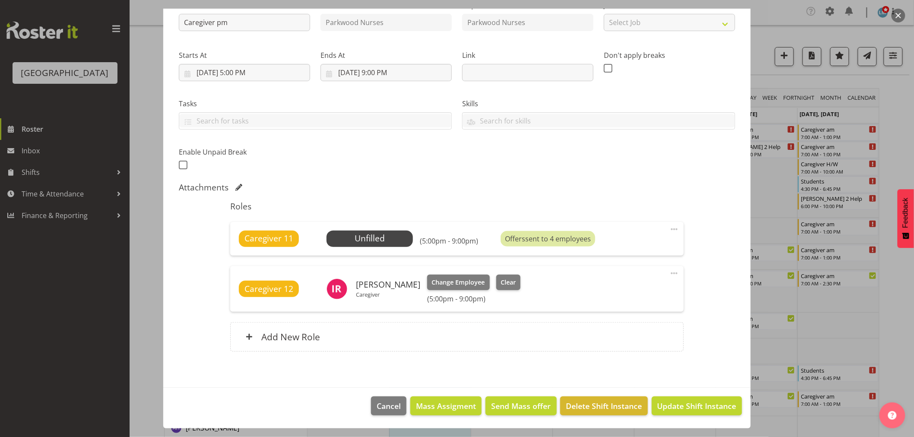
click at [906, 111] on div at bounding box center [457, 218] width 914 height 437
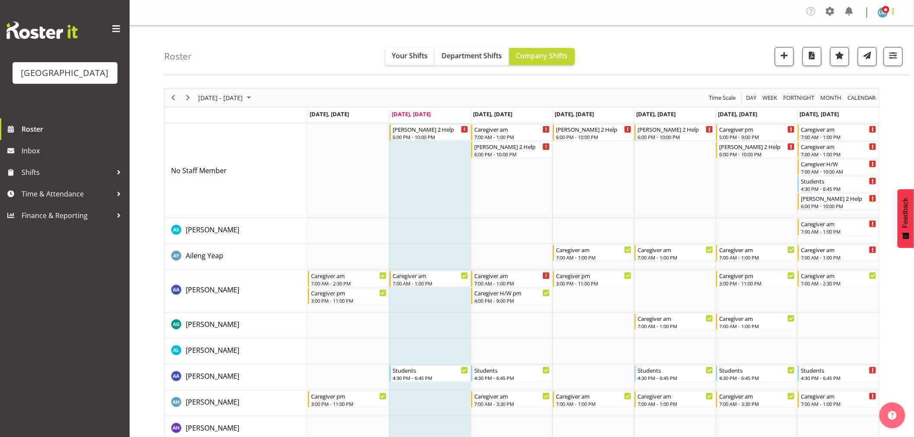
click at [895, 9] on span at bounding box center [893, 11] width 10 height 10
click at [856, 51] on link "Log Out" at bounding box center [856, 48] width 83 height 16
